Goal: Transaction & Acquisition: Purchase product/service

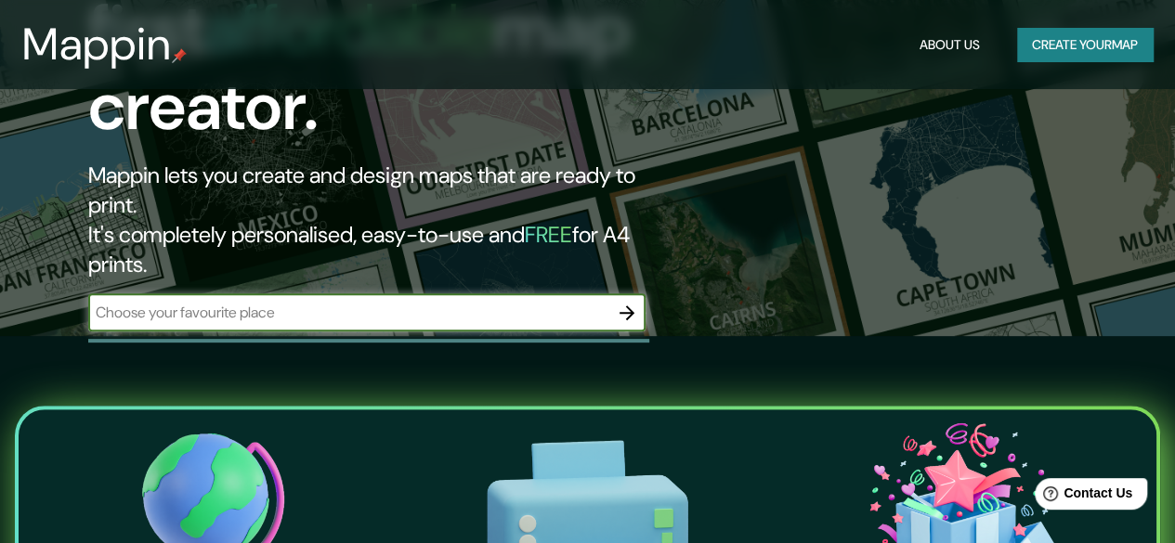
scroll to position [263, 0]
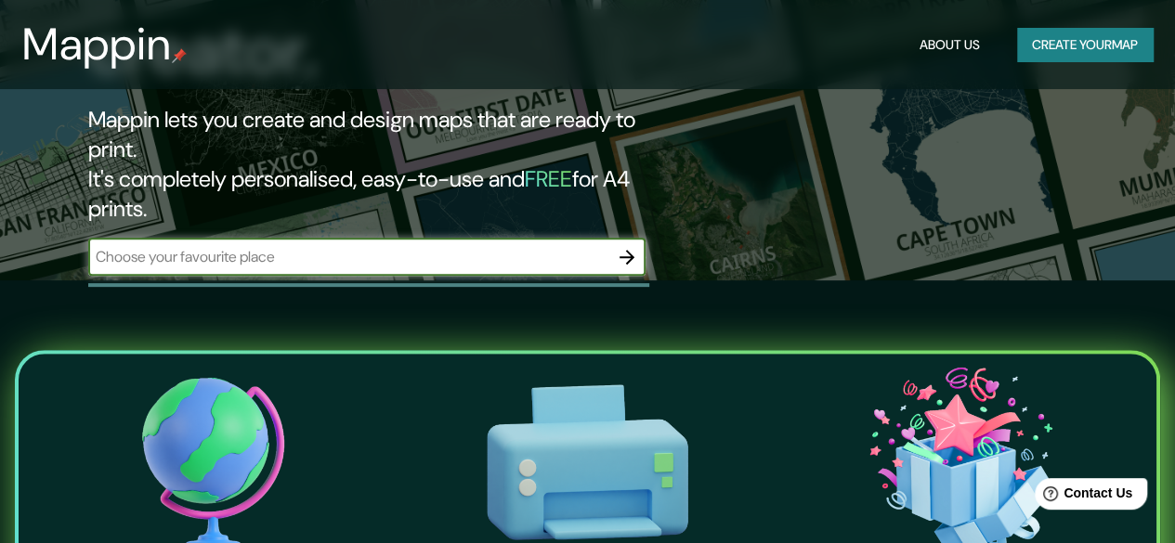
click at [436, 246] on input "text" at bounding box center [348, 256] width 520 height 21
click at [273, 246] on input "text" at bounding box center [348, 256] width 520 height 21
type input "[GEOGRAPHIC_DATA]"
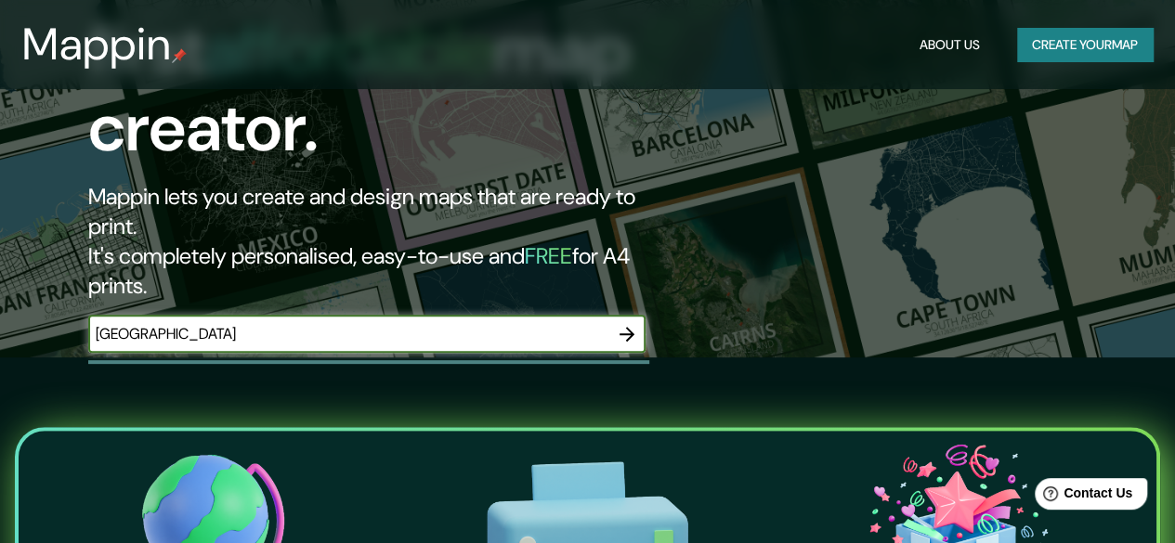
scroll to position [189, 0]
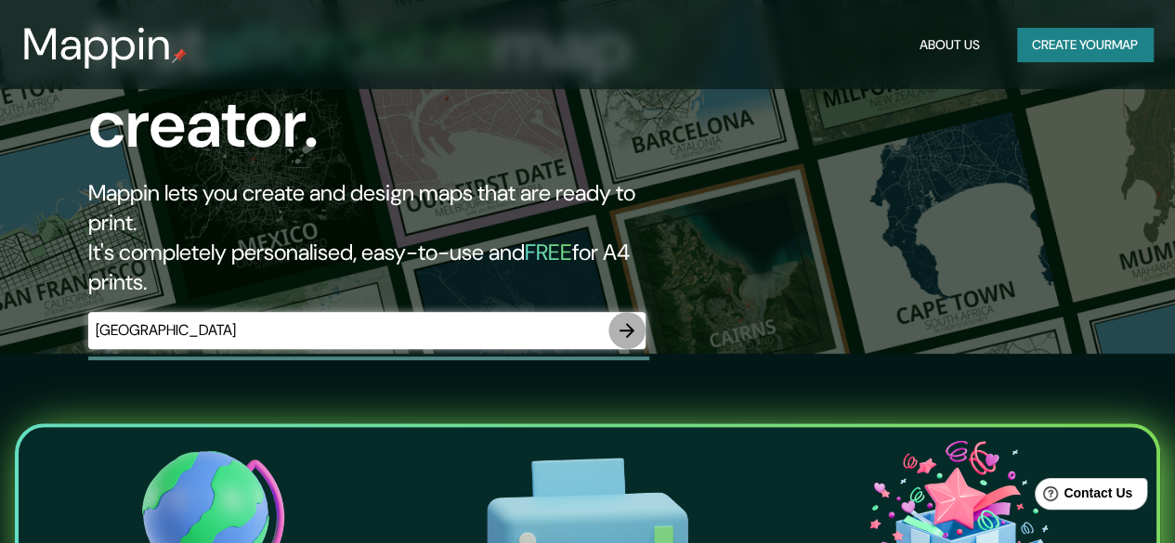
click at [624, 319] on icon "button" at bounding box center [627, 330] width 22 height 22
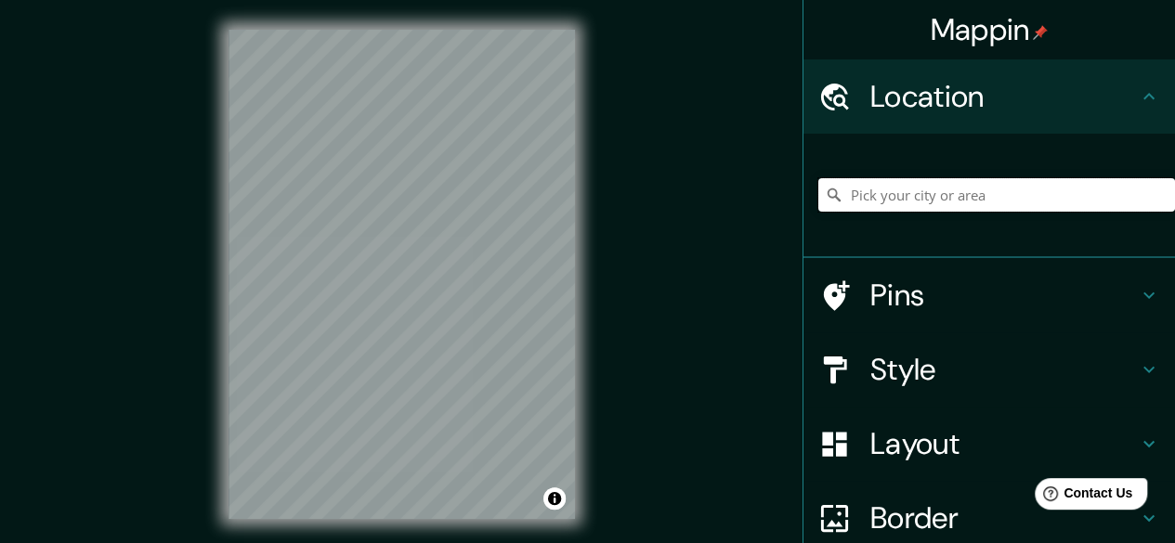
click at [868, 189] on input "Pick your city or area" at bounding box center [996, 194] width 357 height 33
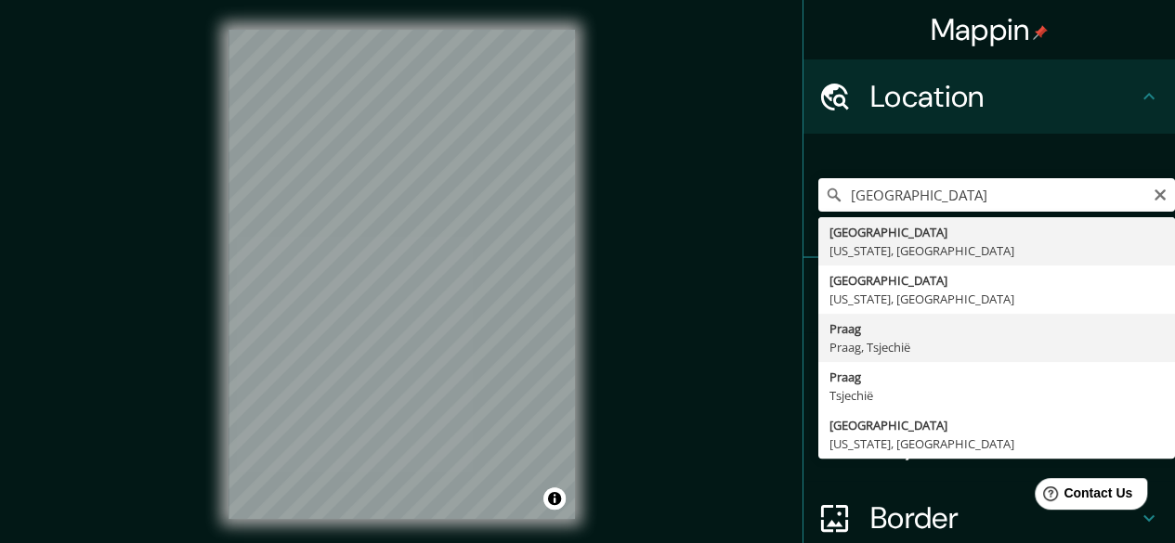
type input "Praag, [GEOGRAPHIC_DATA], [GEOGRAPHIC_DATA]"
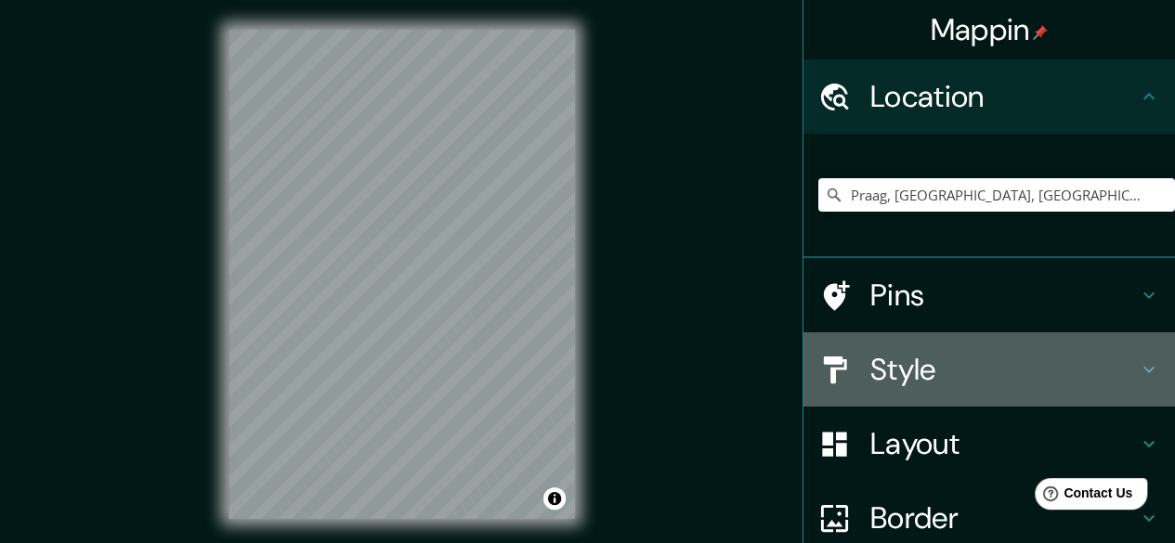
click at [982, 369] on h4 "Style" at bounding box center [1003, 369] width 267 height 37
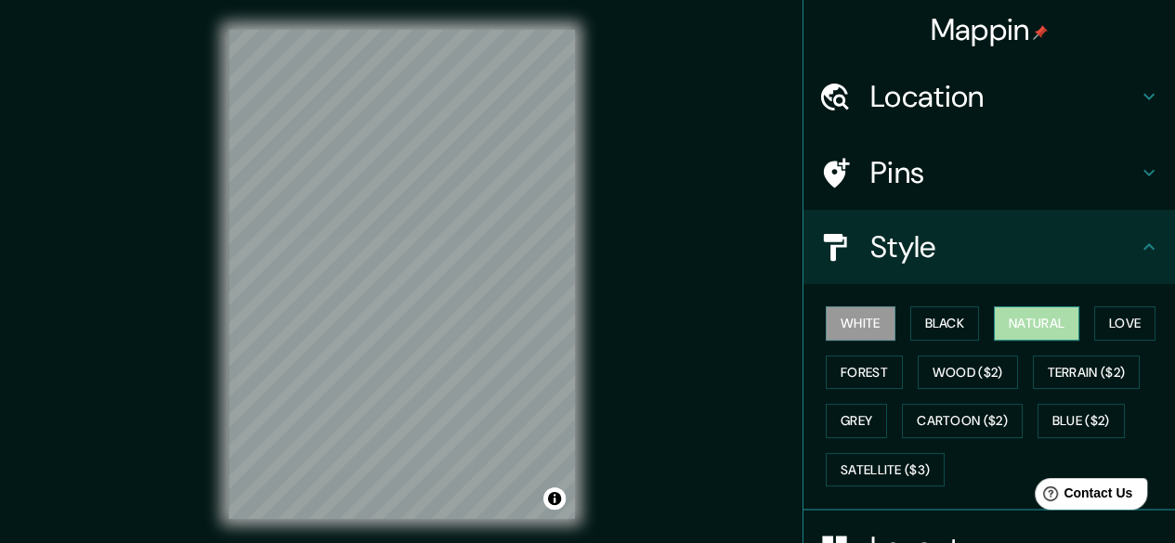
click at [1021, 319] on button "Natural" at bounding box center [1036, 323] width 85 height 34
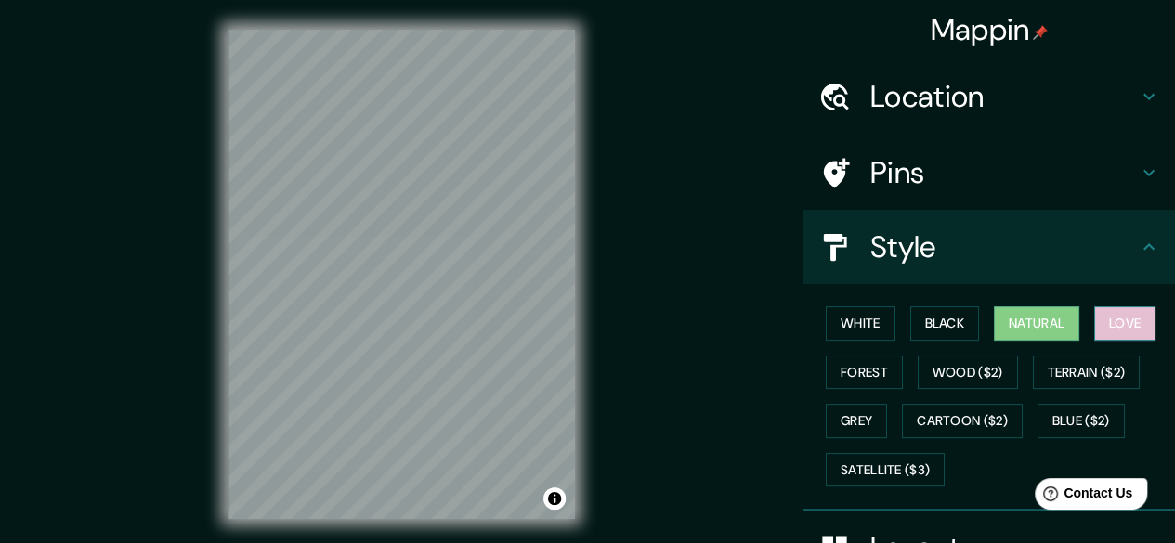
click at [1094, 320] on button "Love" at bounding box center [1124, 323] width 61 height 34
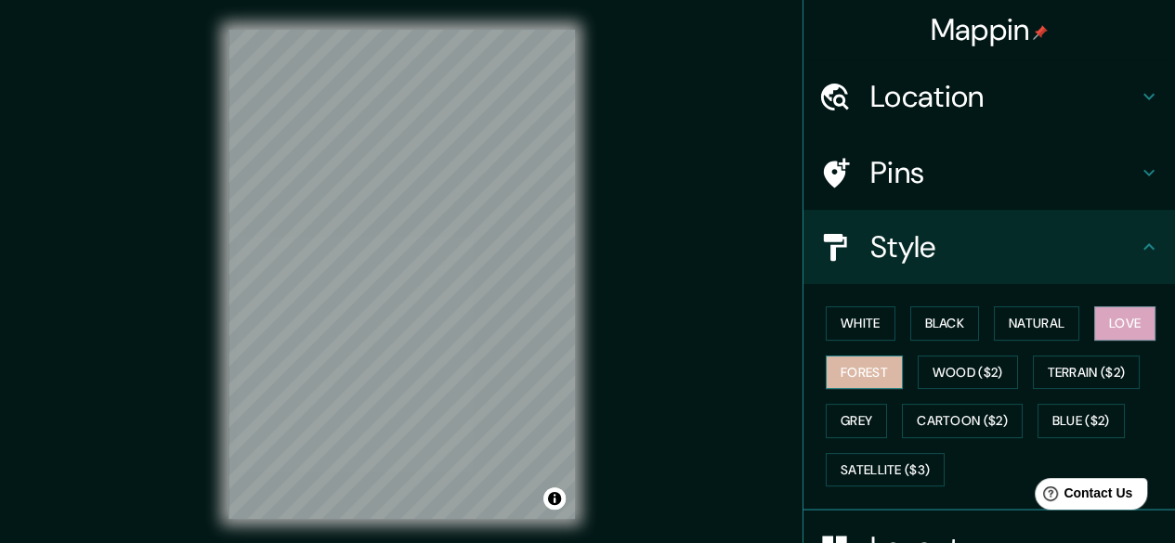
click at [862, 370] on button "Forest" at bounding box center [864, 373] width 77 height 34
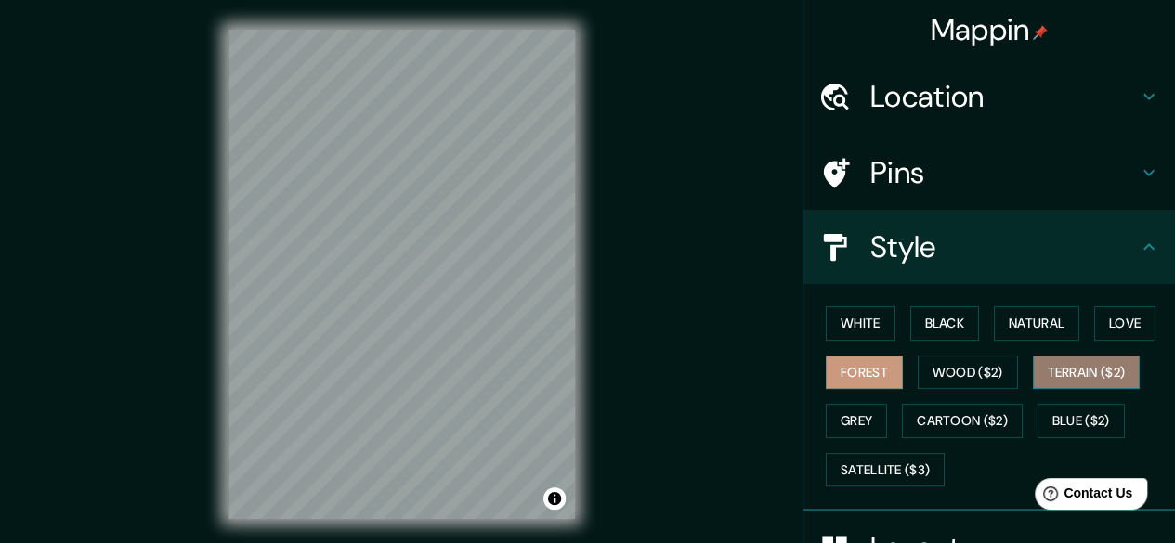
click at [1048, 368] on button "Terrain ($2)" at bounding box center [1087, 373] width 108 height 34
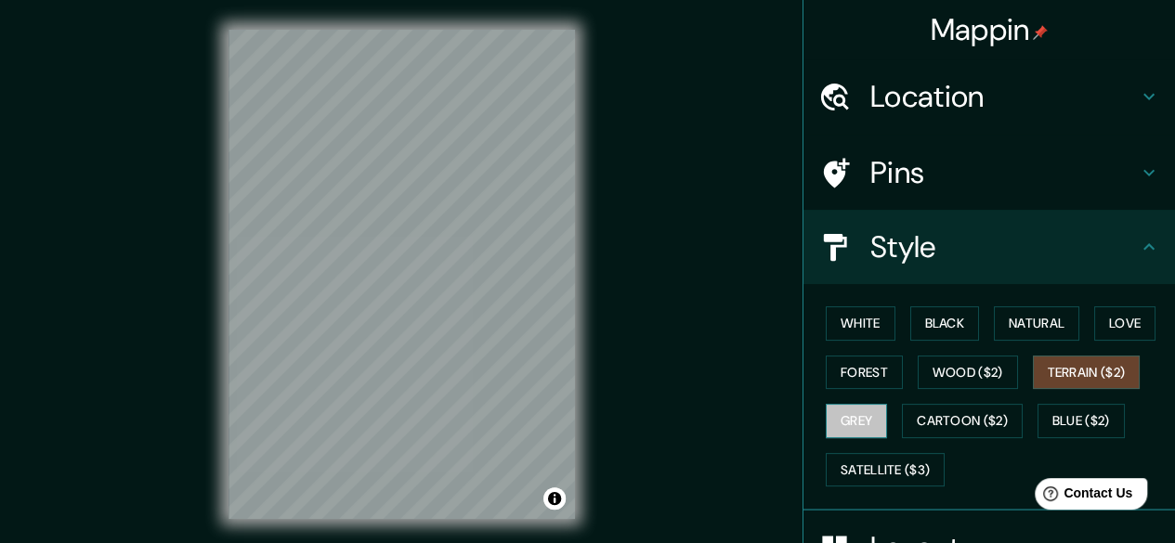
click at [858, 410] on button "Grey" at bounding box center [856, 421] width 61 height 34
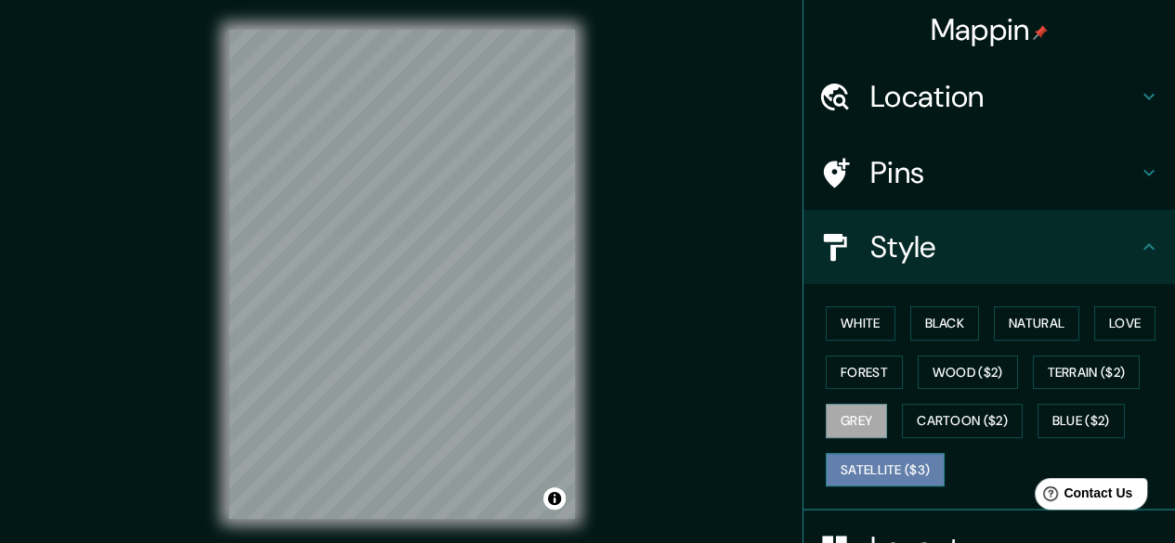
click at [878, 475] on button "Satellite ($3)" at bounding box center [885, 470] width 119 height 34
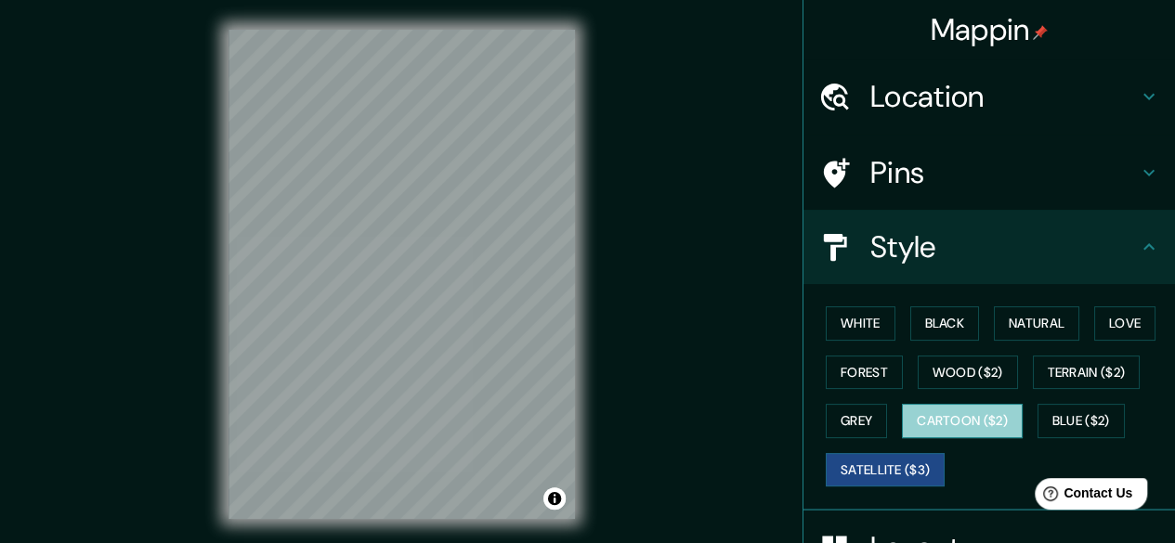
click at [977, 425] on button "Cartoon ($2)" at bounding box center [962, 421] width 121 height 34
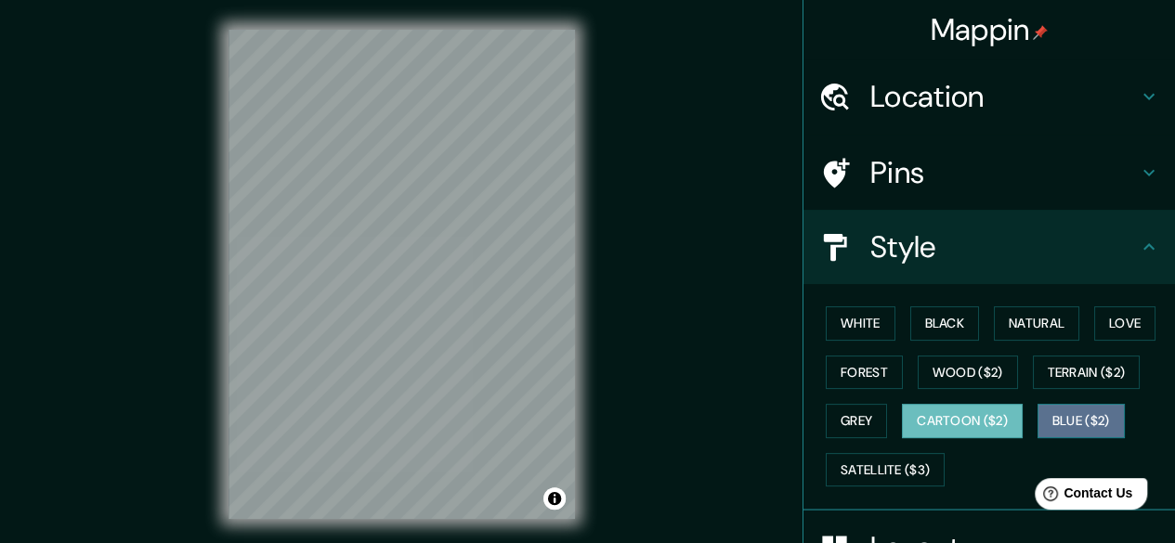
click at [1074, 409] on button "Blue ($2)" at bounding box center [1080, 421] width 87 height 34
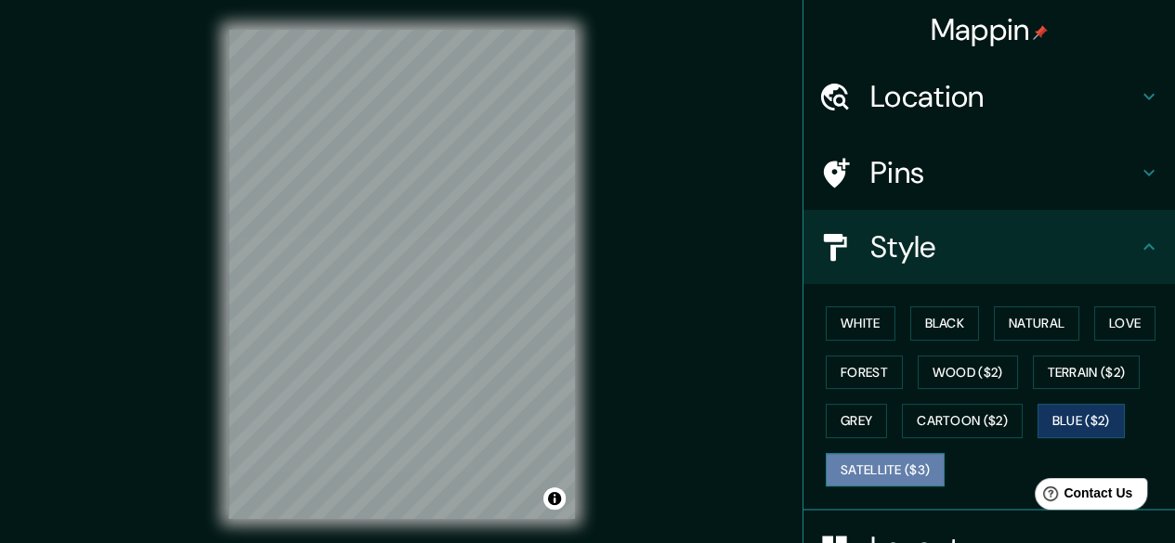
click at [884, 470] on button "Satellite ($3)" at bounding box center [885, 470] width 119 height 34
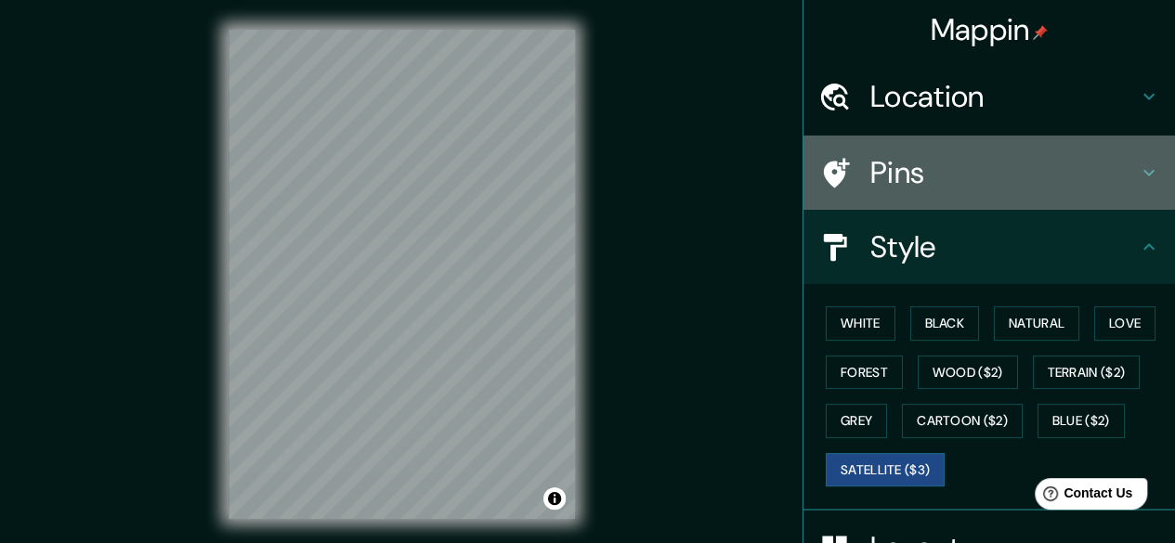
click at [1040, 170] on h4 "Pins" at bounding box center [1003, 172] width 267 height 37
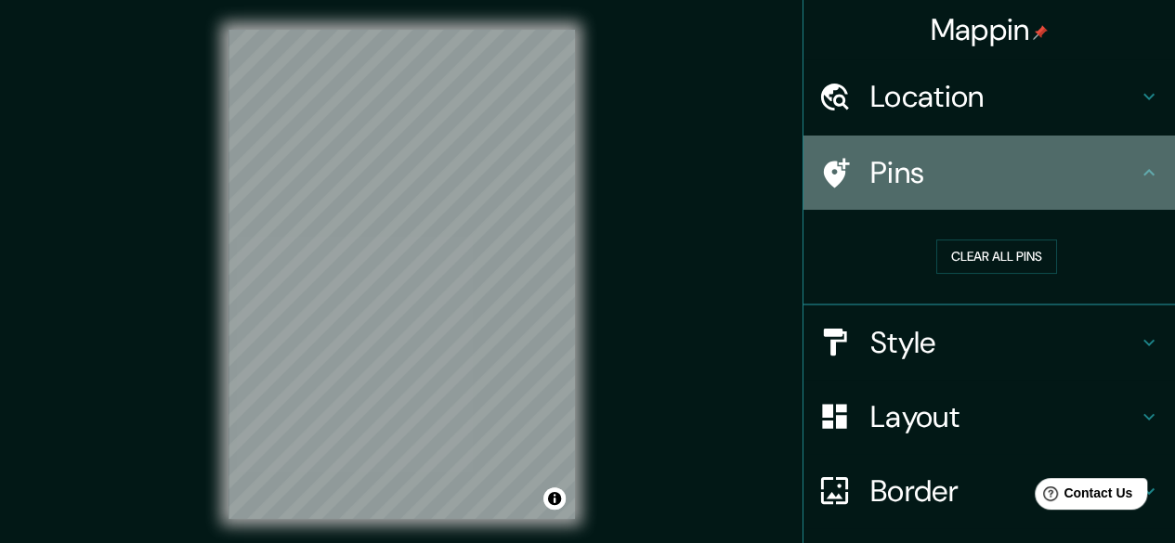
click at [1061, 183] on h4 "Pins" at bounding box center [1003, 172] width 267 height 37
click at [1148, 175] on div "Pins" at bounding box center [988, 173] width 371 height 74
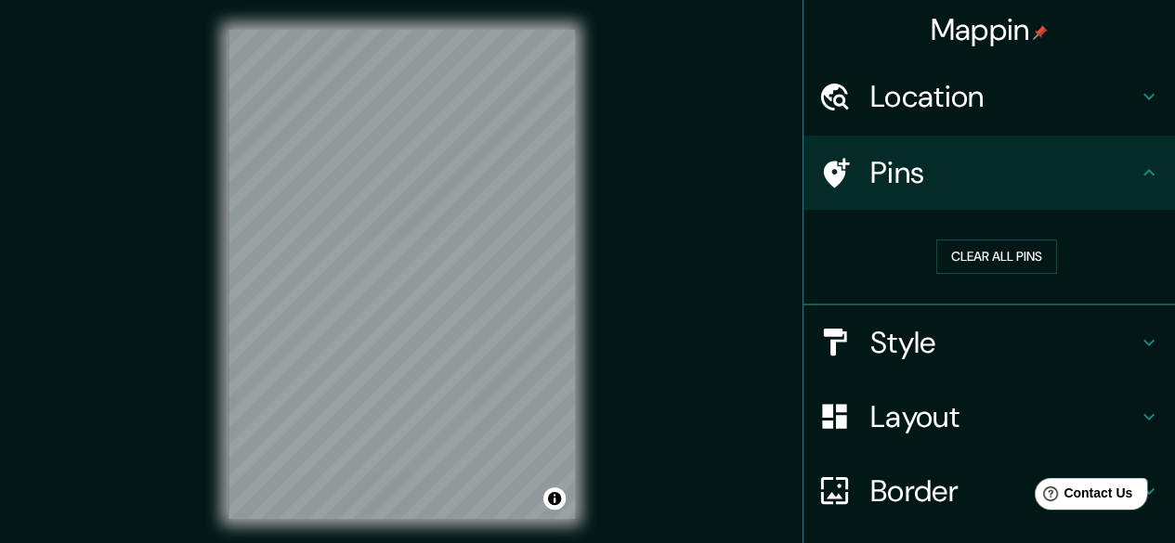
scroll to position [137, 0]
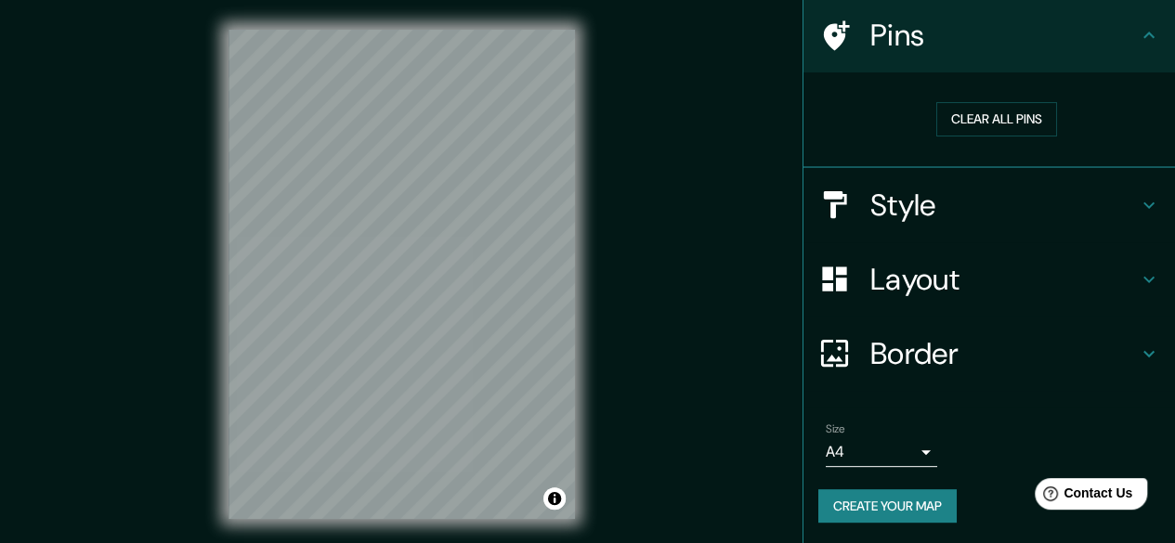
click at [970, 300] on div "Layout" at bounding box center [988, 279] width 371 height 74
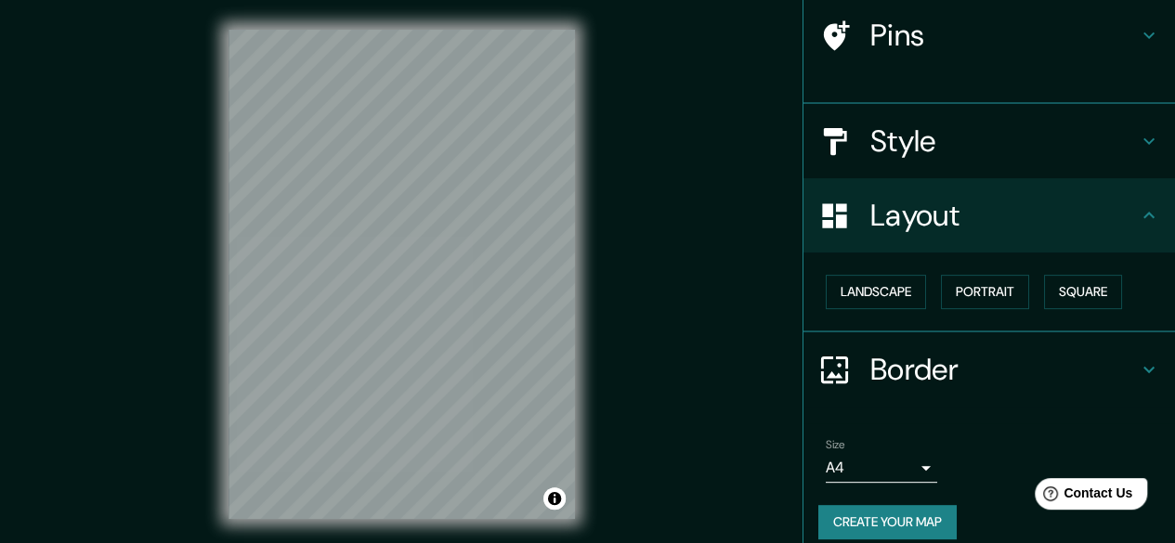
scroll to position [123, 0]
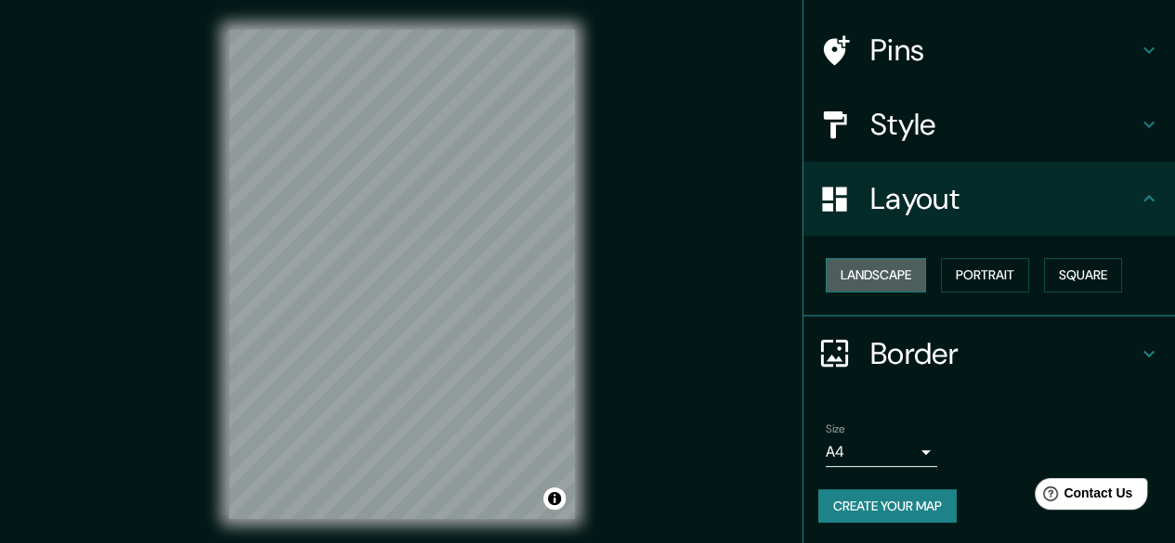
click at [889, 280] on button "Landscape" at bounding box center [876, 275] width 100 height 34
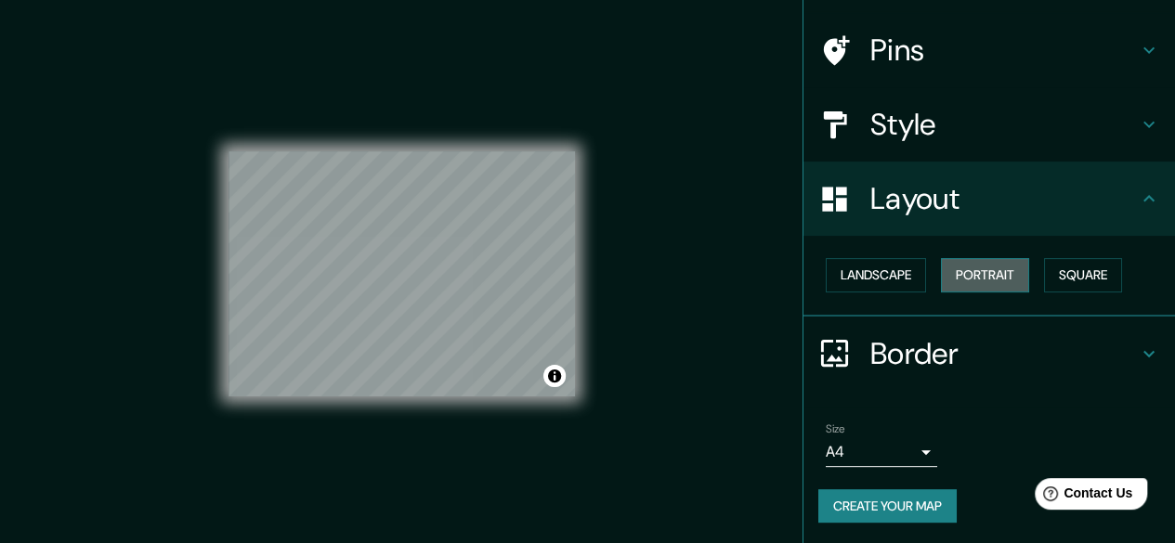
click at [982, 284] on button "Portrait" at bounding box center [985, 275] width 88 height 34
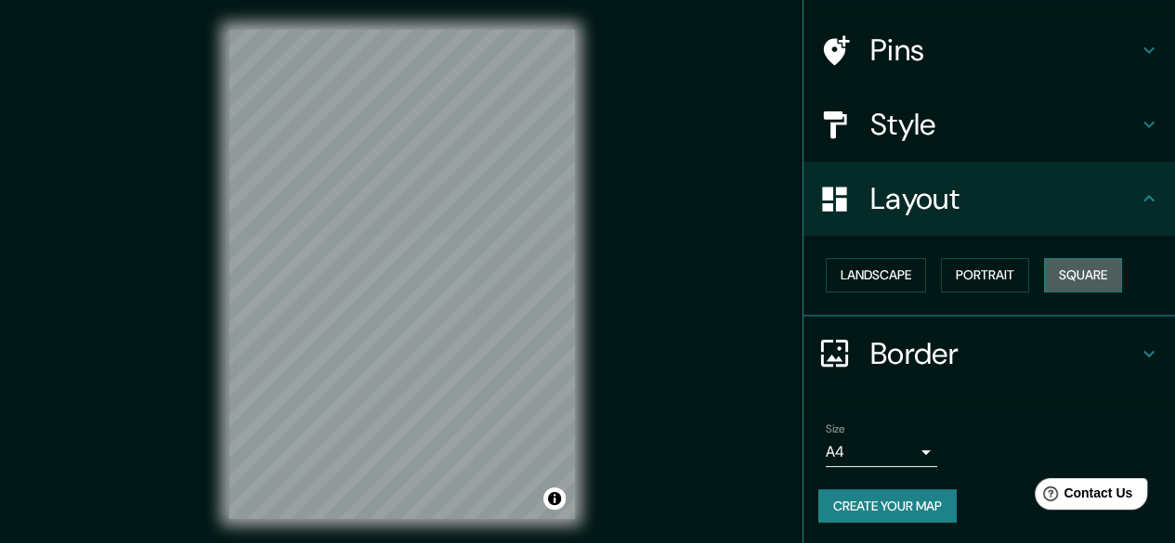
click at [1065, 260] on button "Square" at bounding box center [1083, 275] width 78 height 34
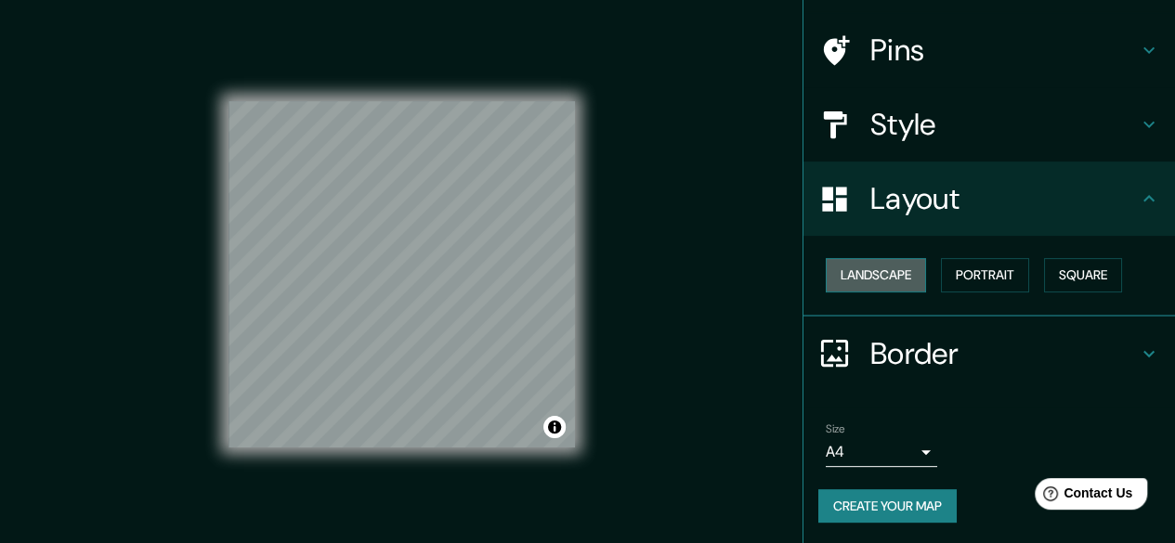
click at [835, 267] on button "Landscape" at bounding box center [876, 275] width 100 height 34
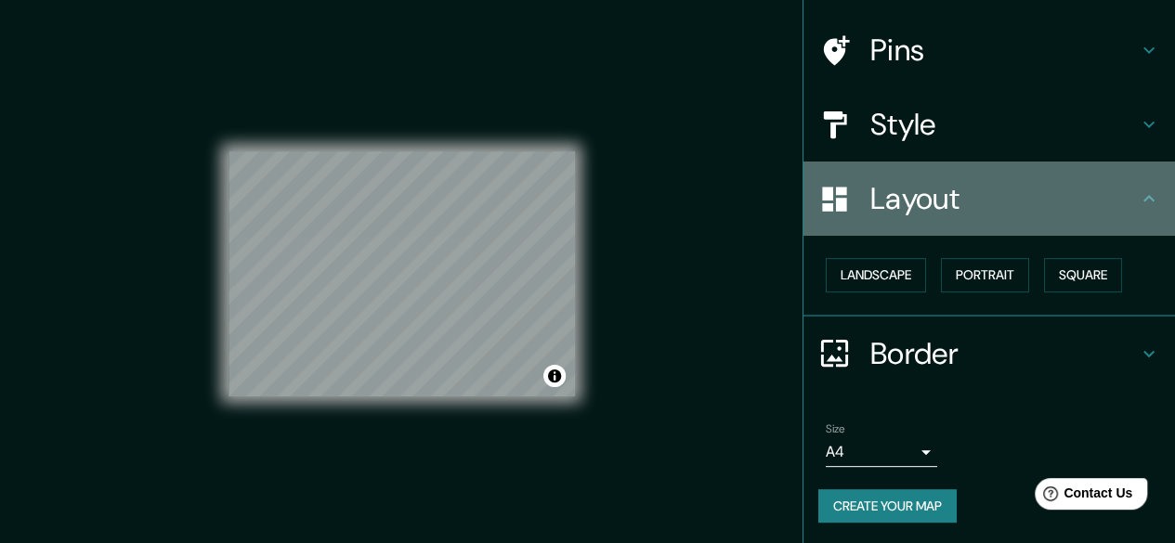
click at [1140, 191] on icon at bounding box center [1149, 199] width 22 height 22
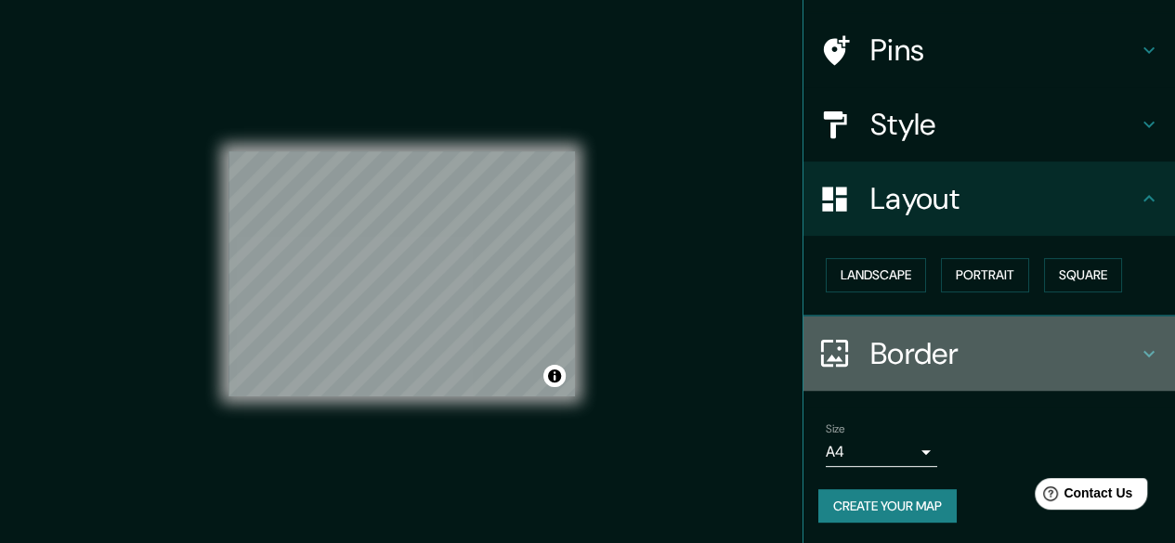
click at [1080, 343] on h4 "Border" at bounding box center [1003, 353] width 267 height 37
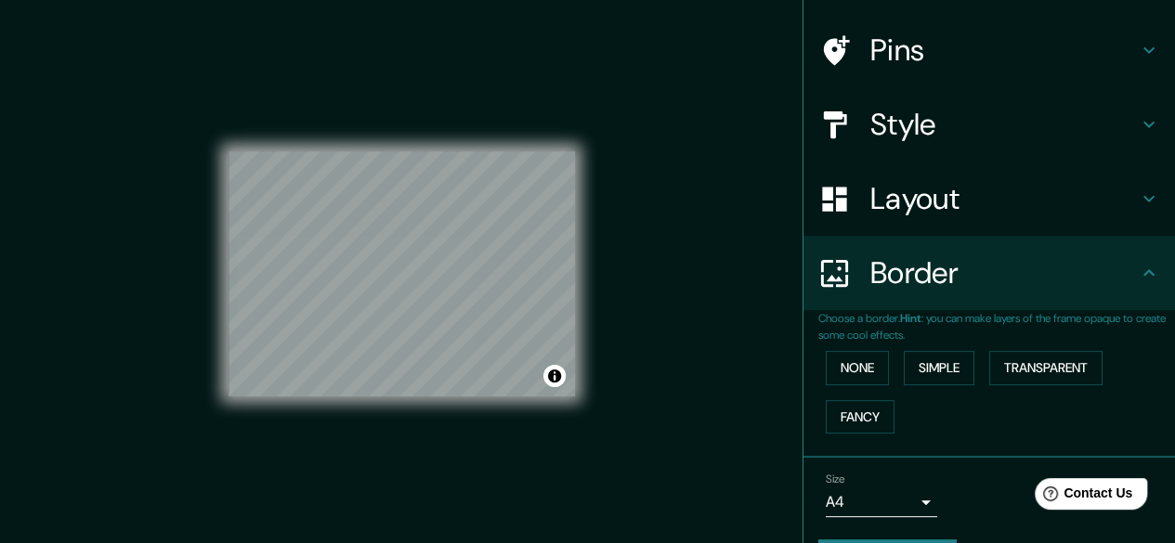
scroll to position [173, 0]
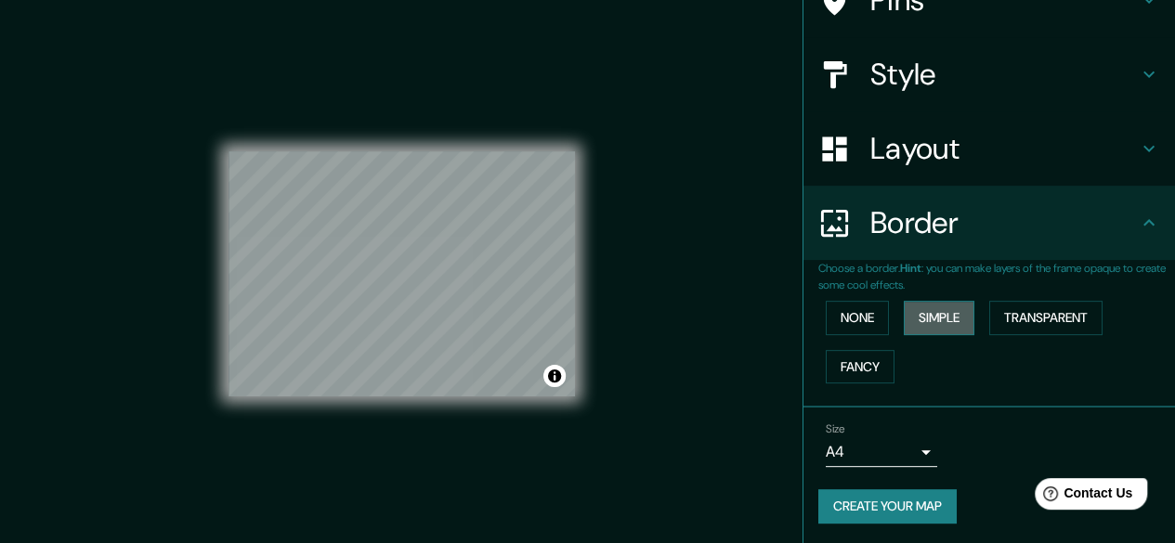
click at [919, 316] on button "Simple" at bounding box center [939, 318] width 71 height 34
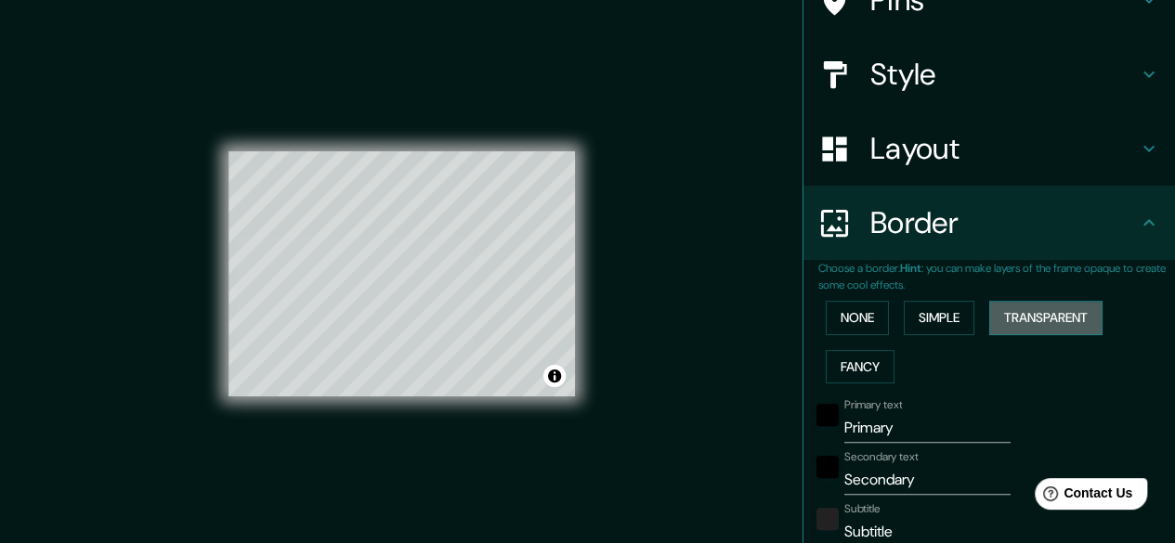
click at [1050, 317] on button "Transparent" at bounding box center [1045, 318] width 113 height 34
click at [852, 372] on button "Fancy" at bounding box center [860, 367] width 69 height 34
click at [832, 317] on button "None" at bounding box center [857, 318] width 63 height 34
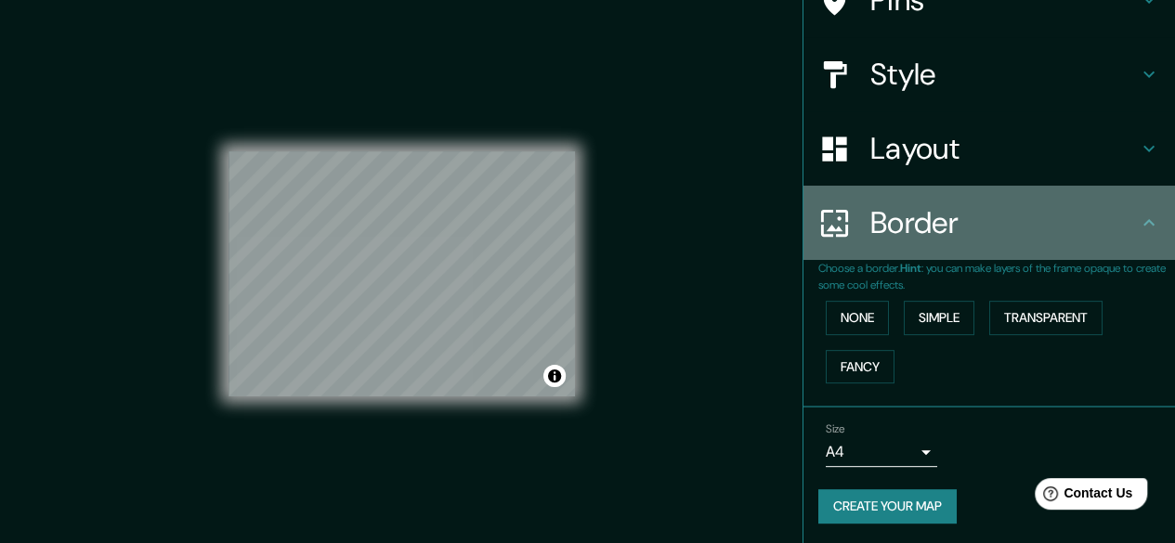
click at [1142, 215] on icon at bounding box center [1149, 223] width 22 height 22
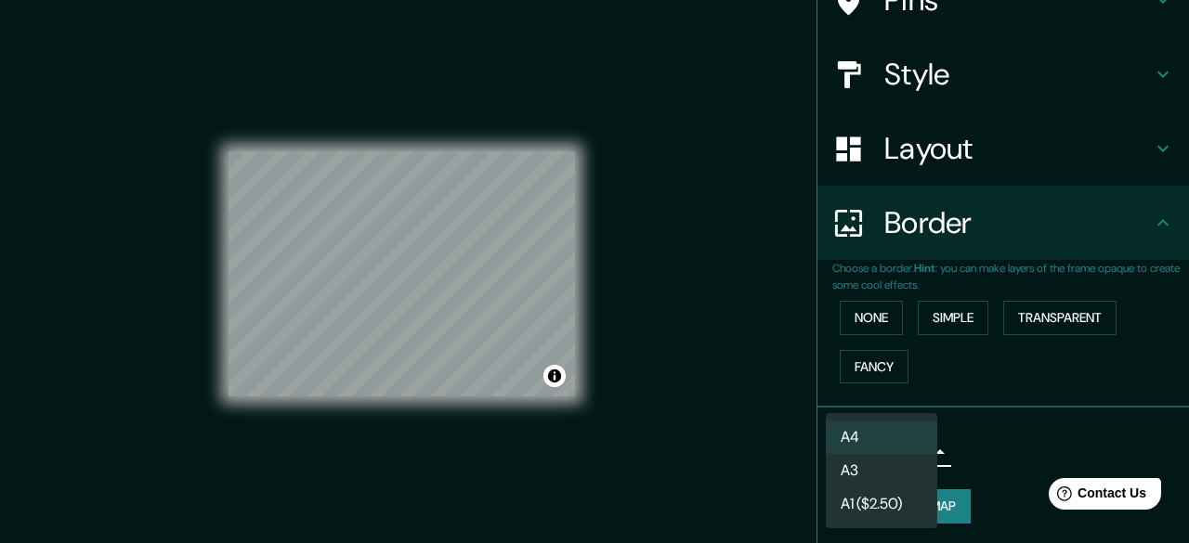
click at [913, 449] on body "Mappin Location [GEOGRAPHIC_DATA], [GEOGRAPHIC_DATA], Tsjechië Pins Style Layou…" at bounding box center [594, 271] width 1189 height 543
click at [870, 502] on li "A1 ($2.50)" at bounding box center [881, 504] width 111 height 33
type input "a3"
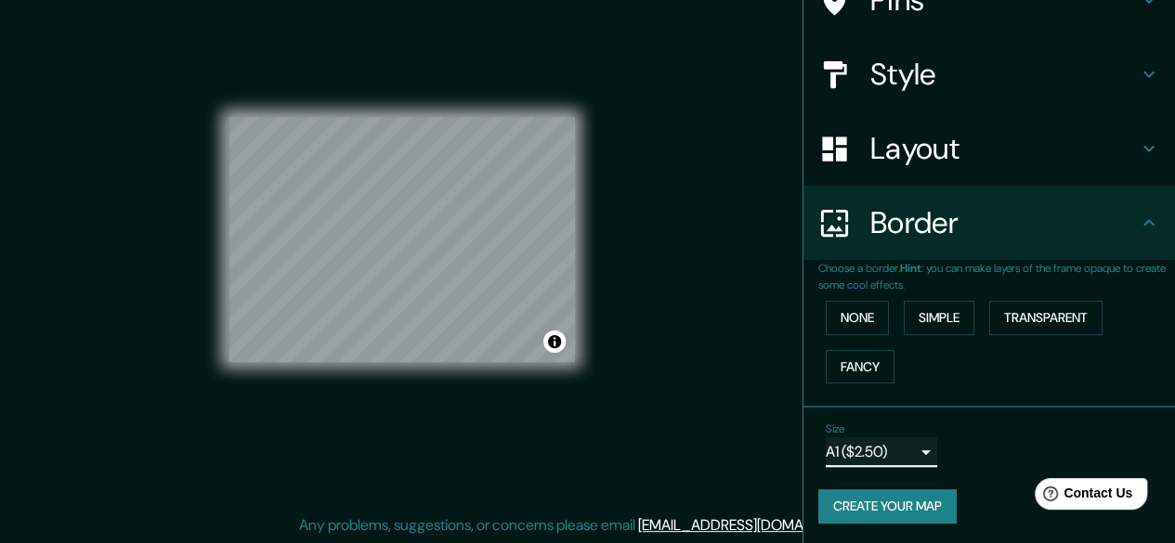
scroll to position [0, 0]
